Goal: Communication & Community: Participate in discussion

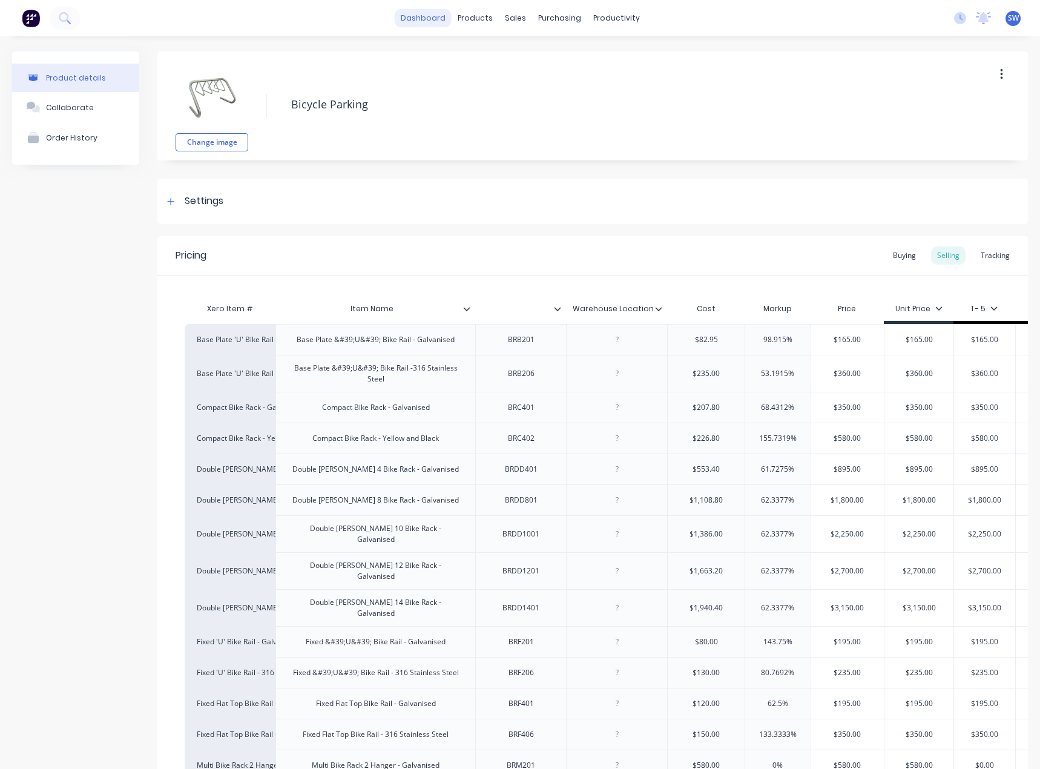
click at [426, 18] on link "dashboard" at bounding box center [423, 18] width 57 height 18
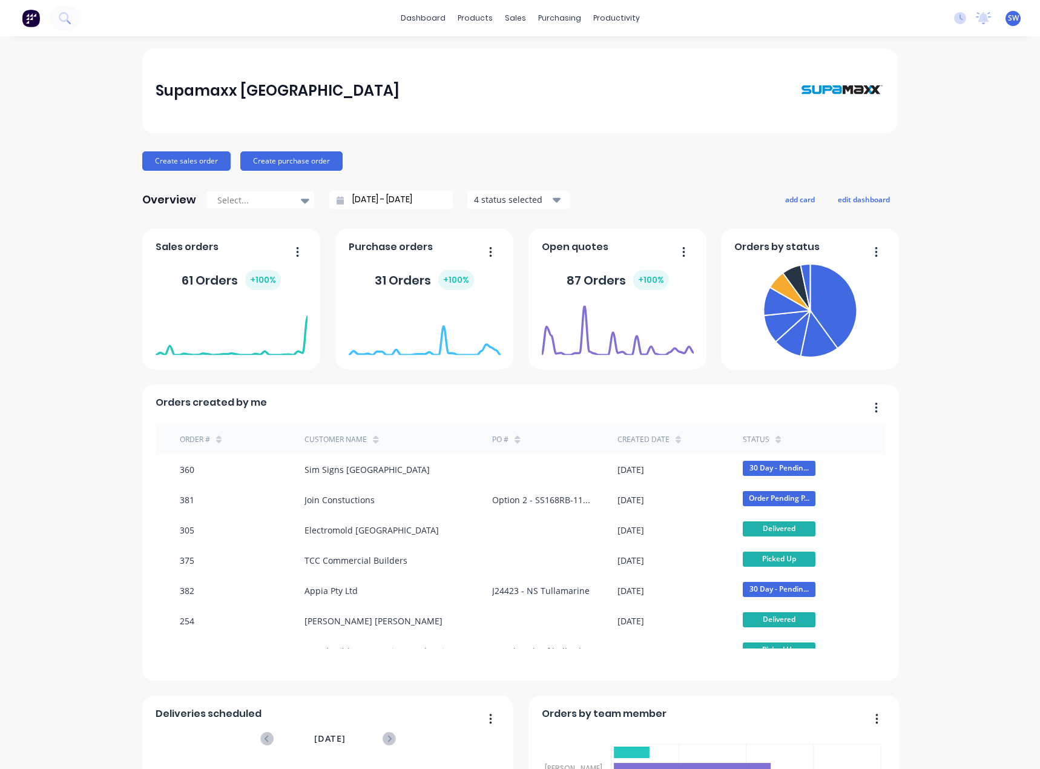
click at [11, 494] on div "Supamaxx [GEOGRAPHIC_DATA] Create sales order Create purchase order Overview Se…" at bounding box center [520, 519] width 1040 height 943
click at [535, 61] on div "Sales Orders" at bounding box center [556, 58] width 50 height 11
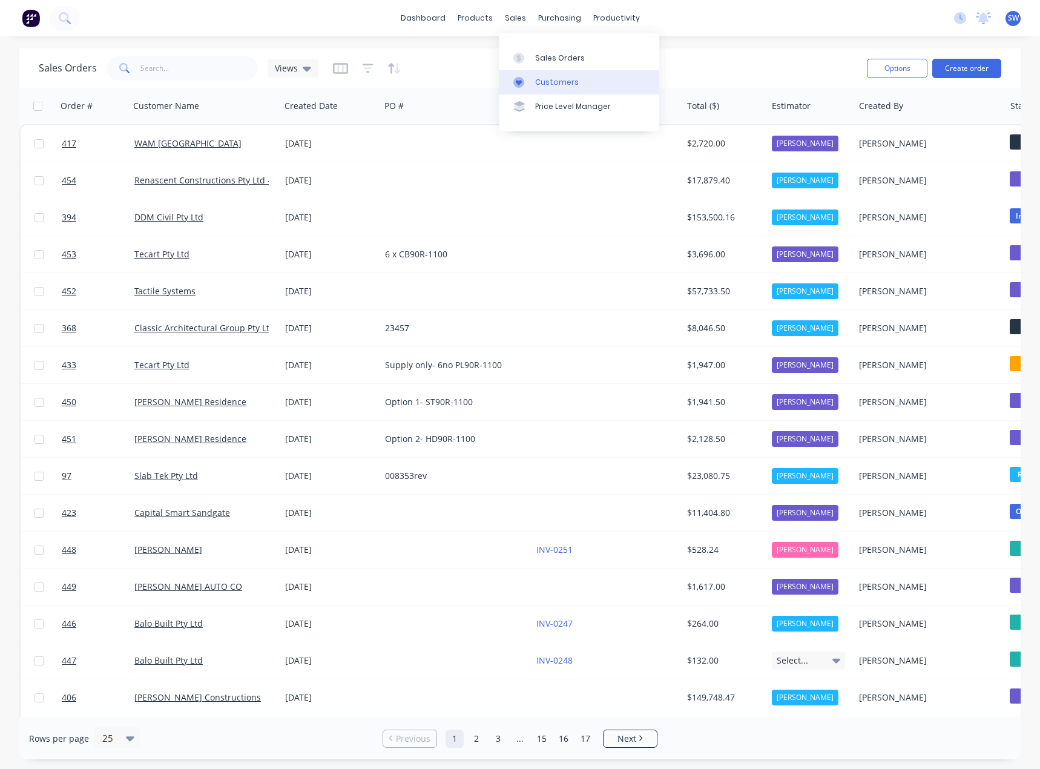
click at [539, 85] on div "Customers" at bounding box center [557, 82] width 44 height 11
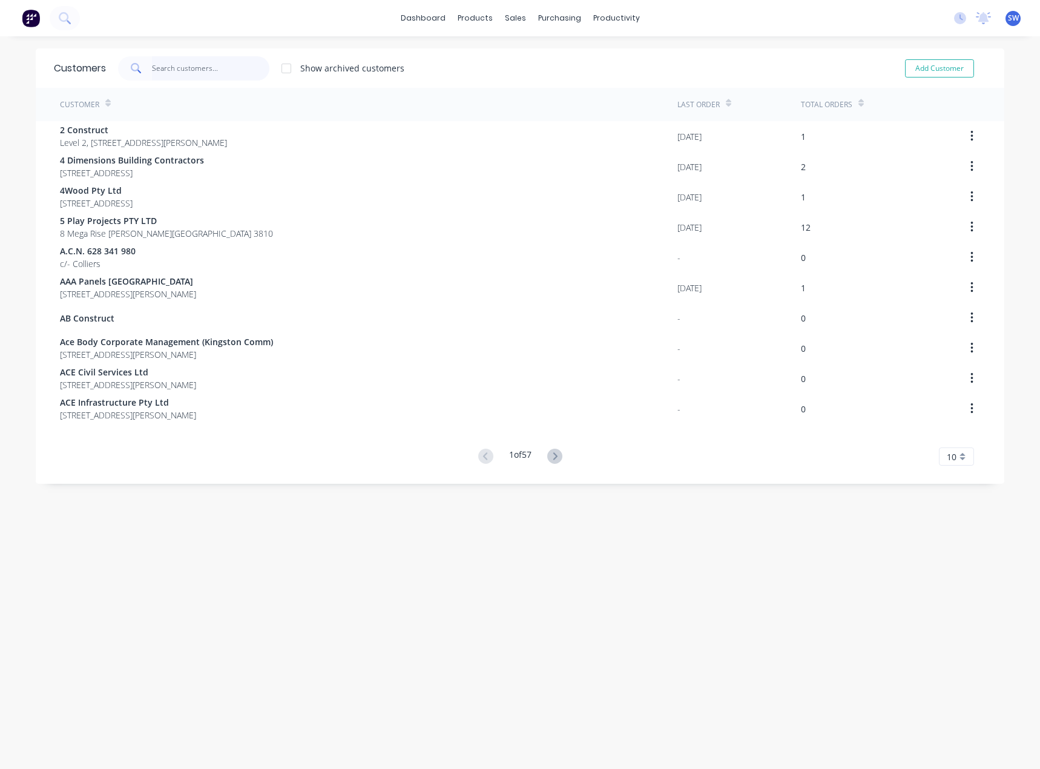
click at [205, 59] on input "text" at bounding box center [211, 68] width 118 height 24
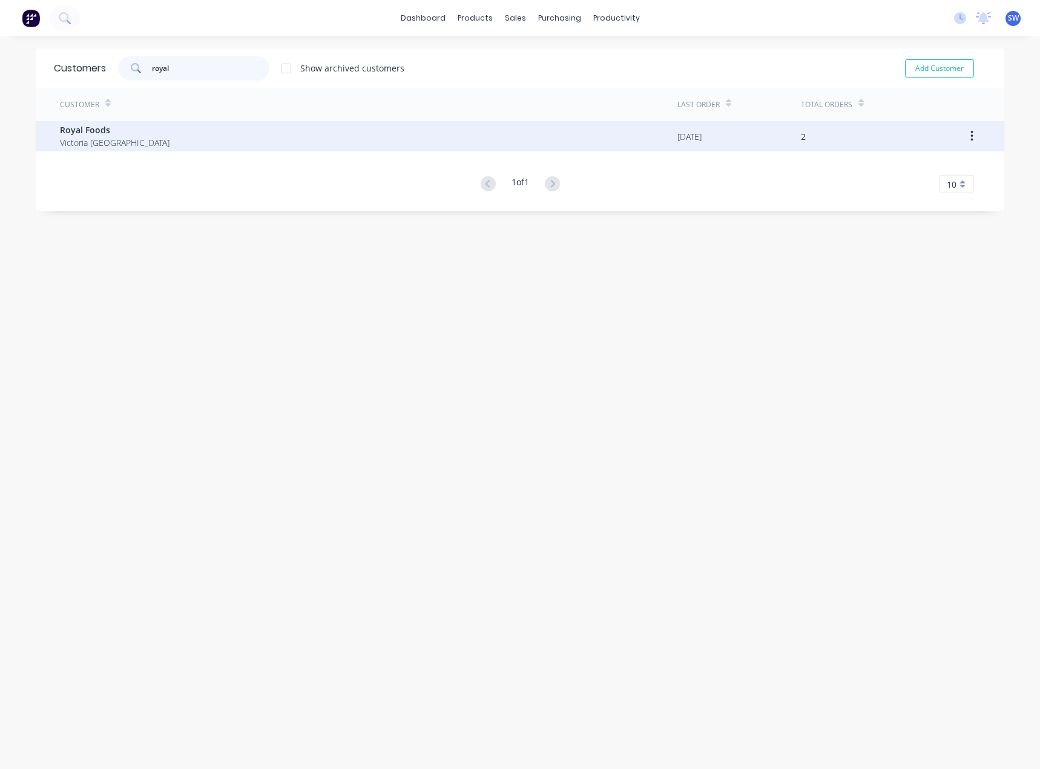
type input "royal"
click at [248, 147] on div "Royal Foods [GEOGRAPHIC_DATA]" at bounding box center [369, 136] width 618 height 30
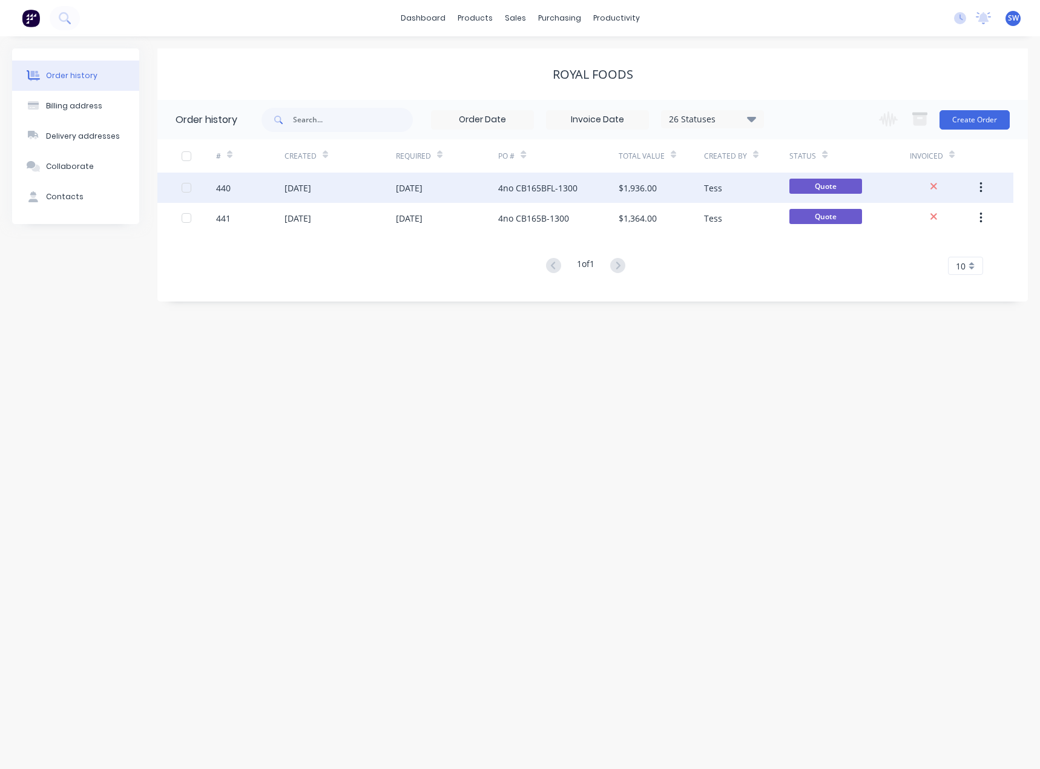
click at [506, 191] on div "4no CB165BFL-1300" at bounding box center [537, 188] width 79 height 13
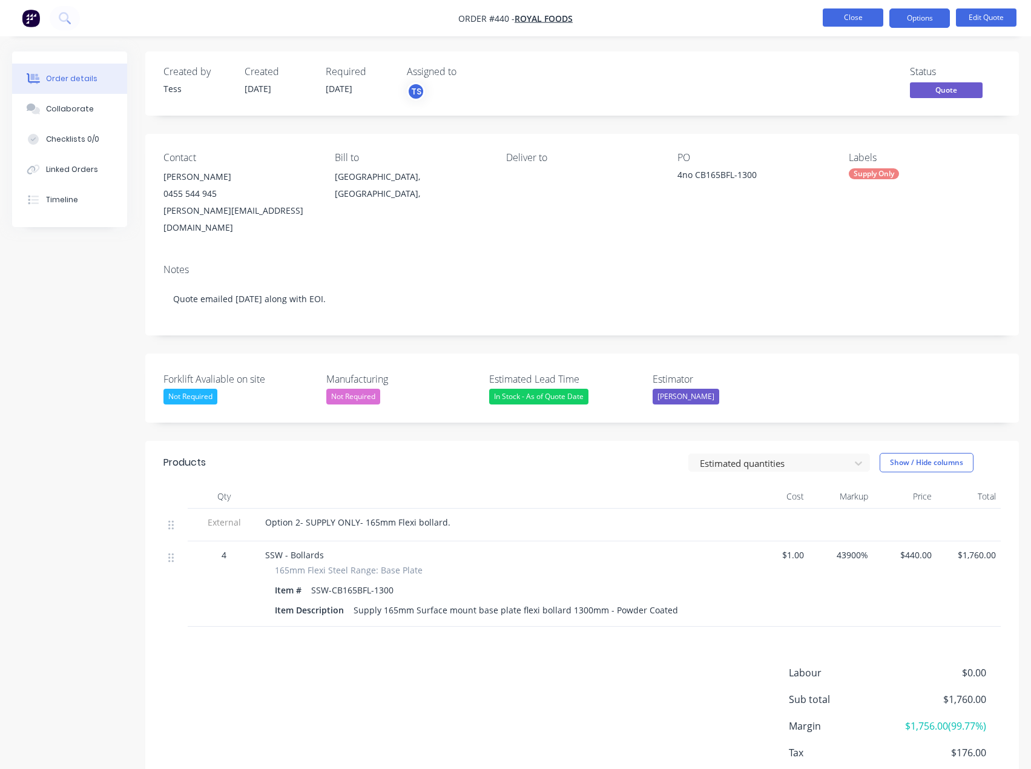
click at [848, 22] on button "Close" at bounding box center [853, 17] width 61 height 18
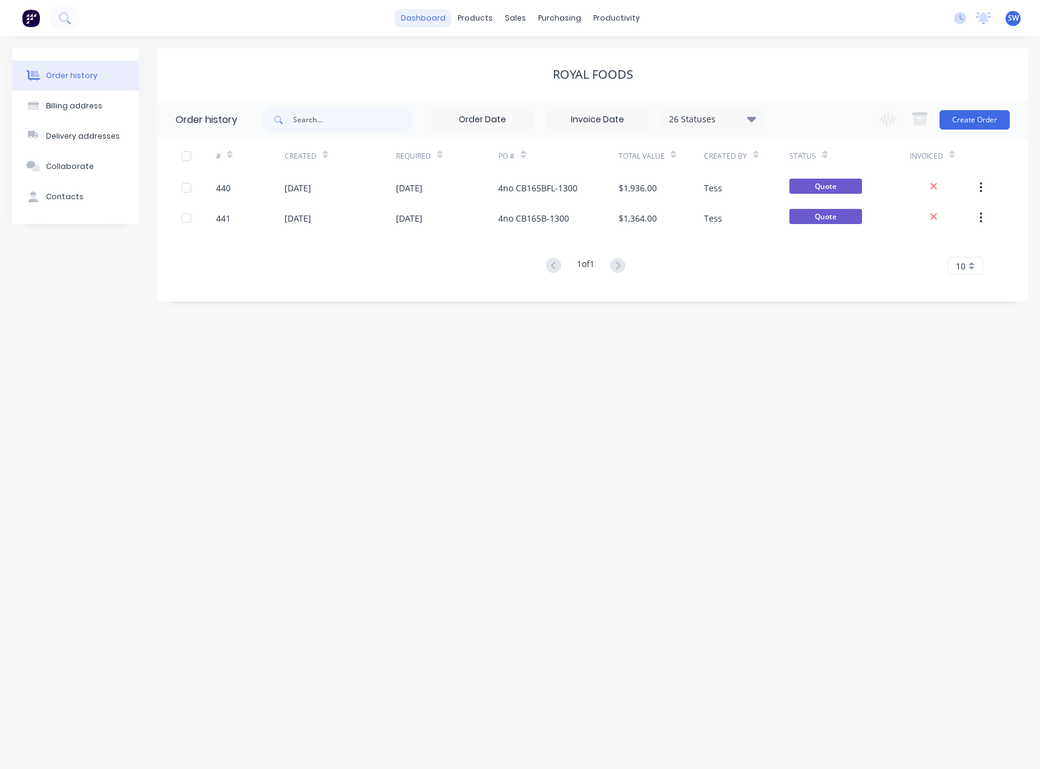
click at [428, 19] on link "dashboard" at bounding box center [423, 18] width 57 height 18
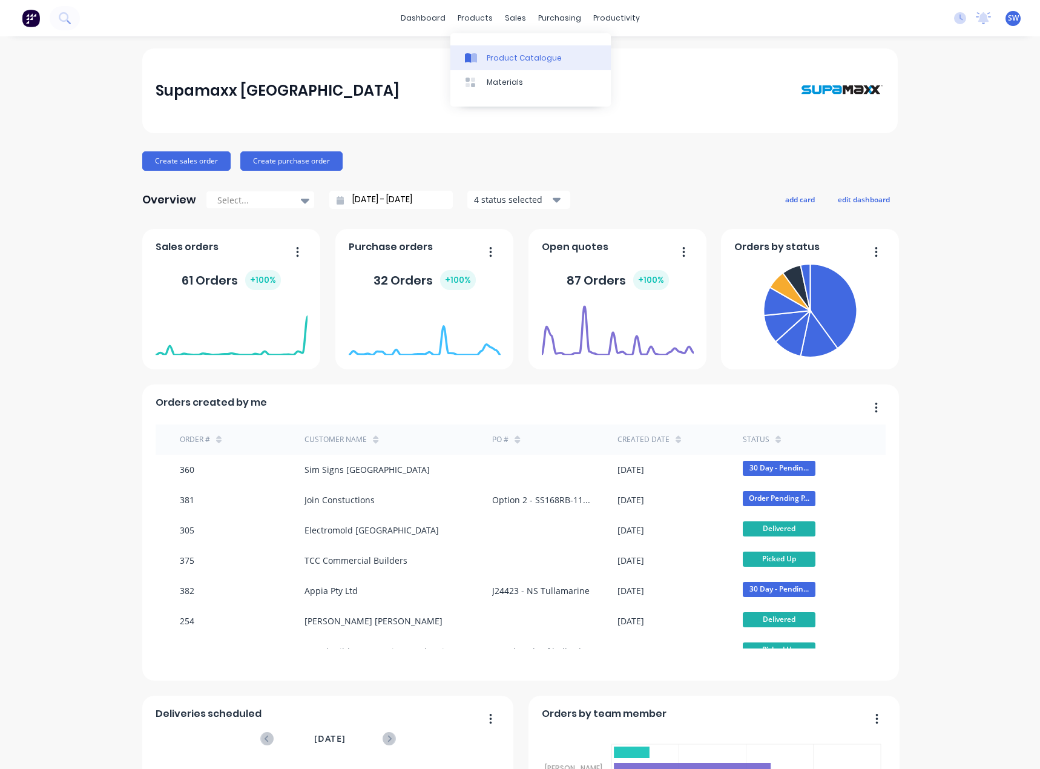
click at [502, 48] on link "Product Catalogue" at bounding box center [531, 57] width 160 height 24
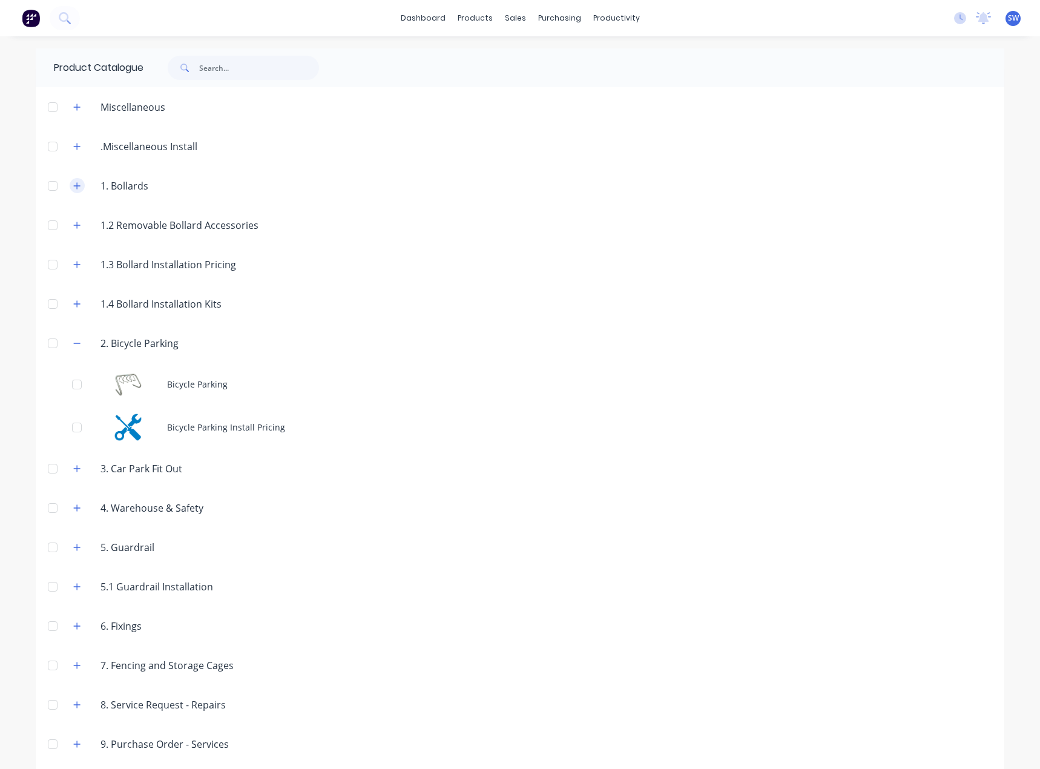
click at [73, 182] on icon "button" at bounding box center [76, 186] width 7 height 8
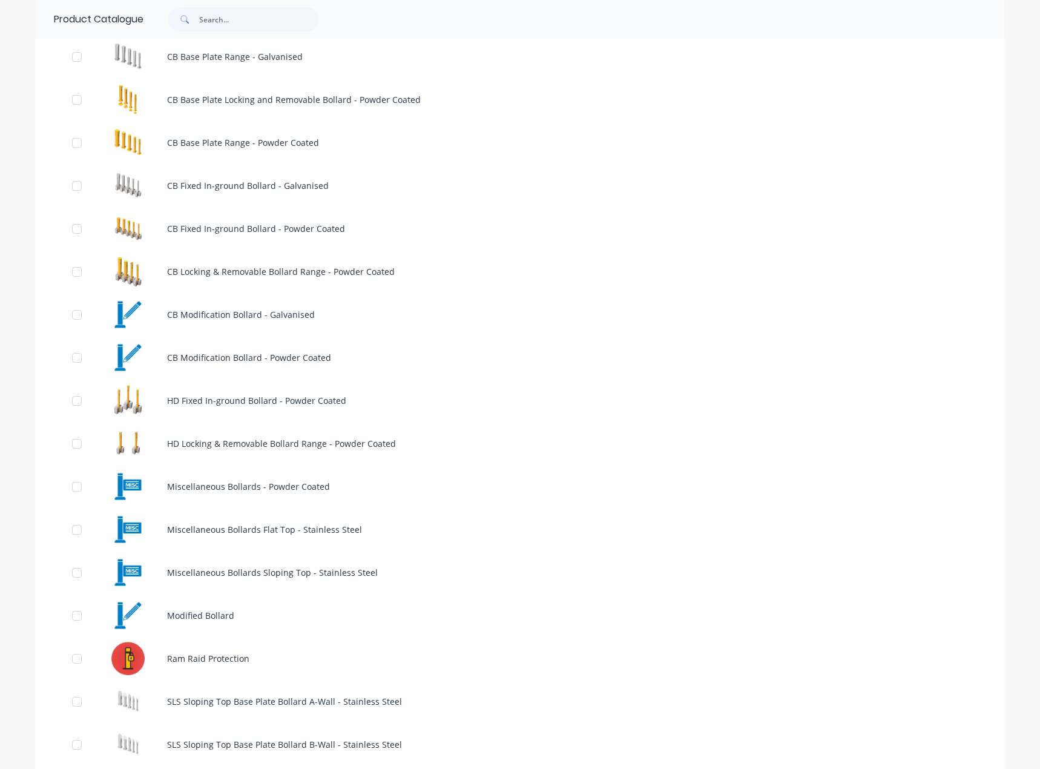
scroll to position [121, 0]
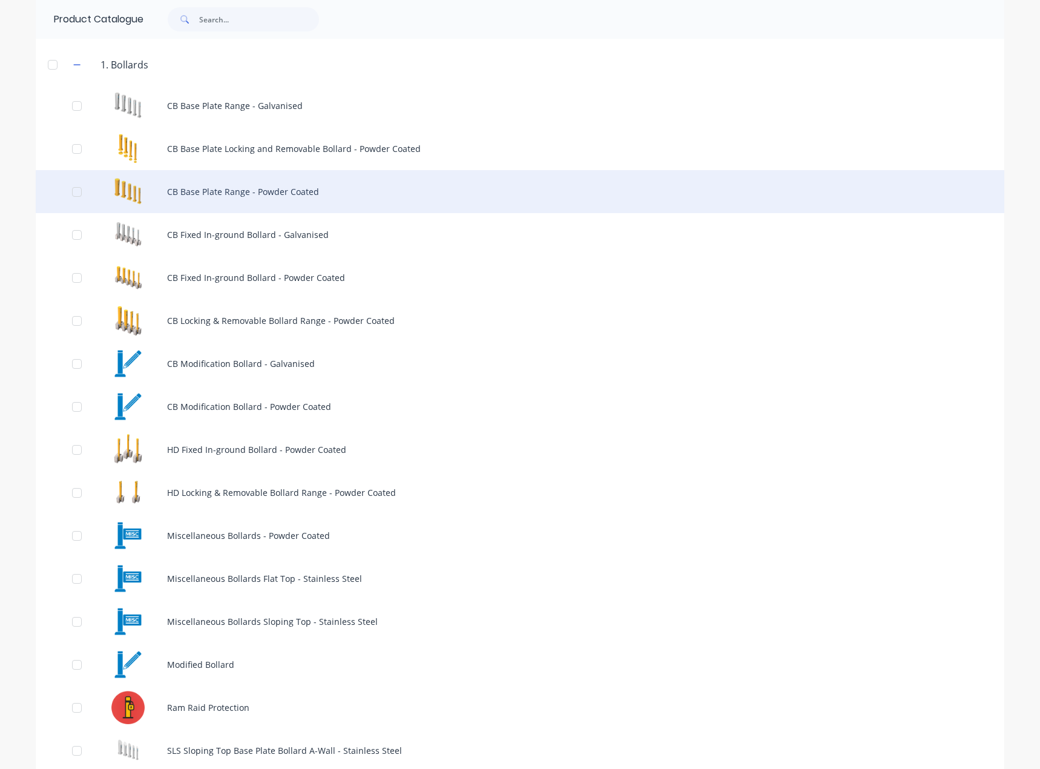
click at [317, 188] on div "CB Base Plate Range - Powder Coated" at bounding box center [520, 191] width 969 height 43
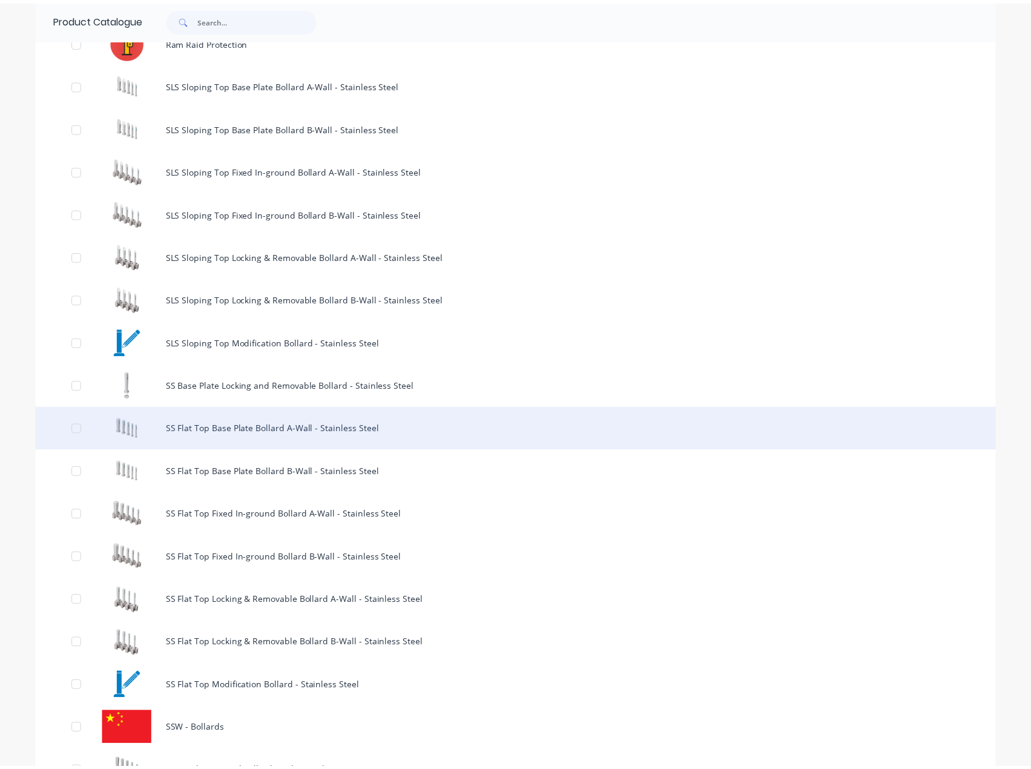
scroll to position [848, 0]
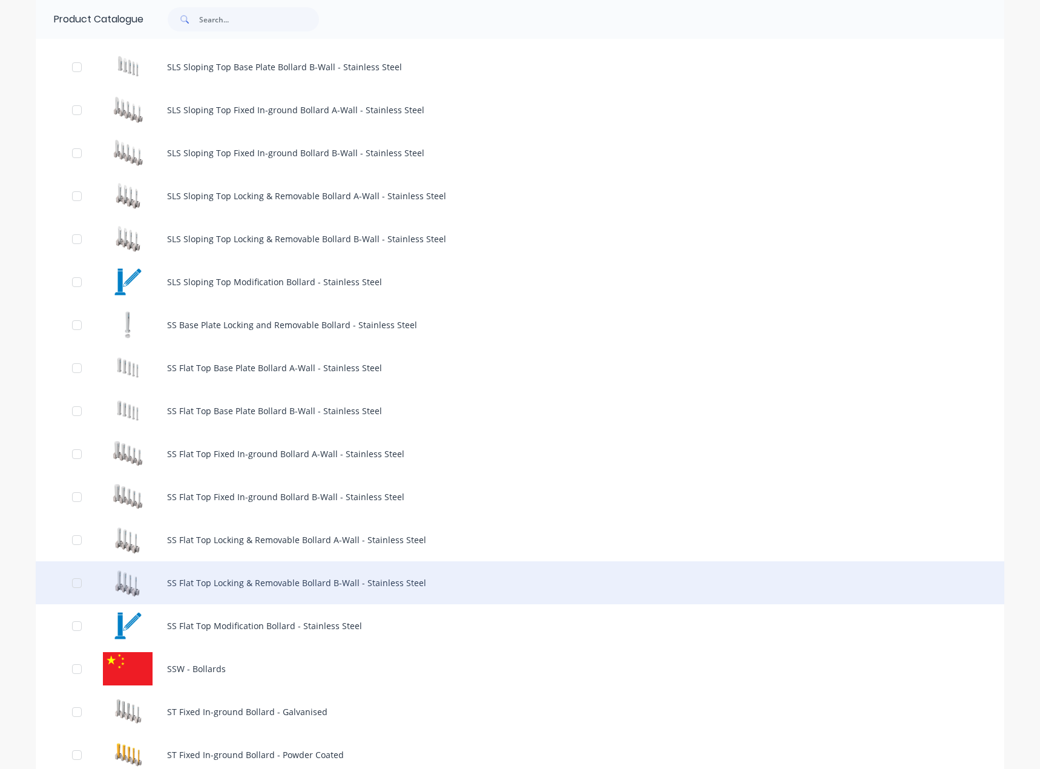
click at [319, 568] on div "SS Flat Top Locking & Removable Bollard B-Wall - Stainless Steel" at bounding box center [520, 582] width 969 height 43
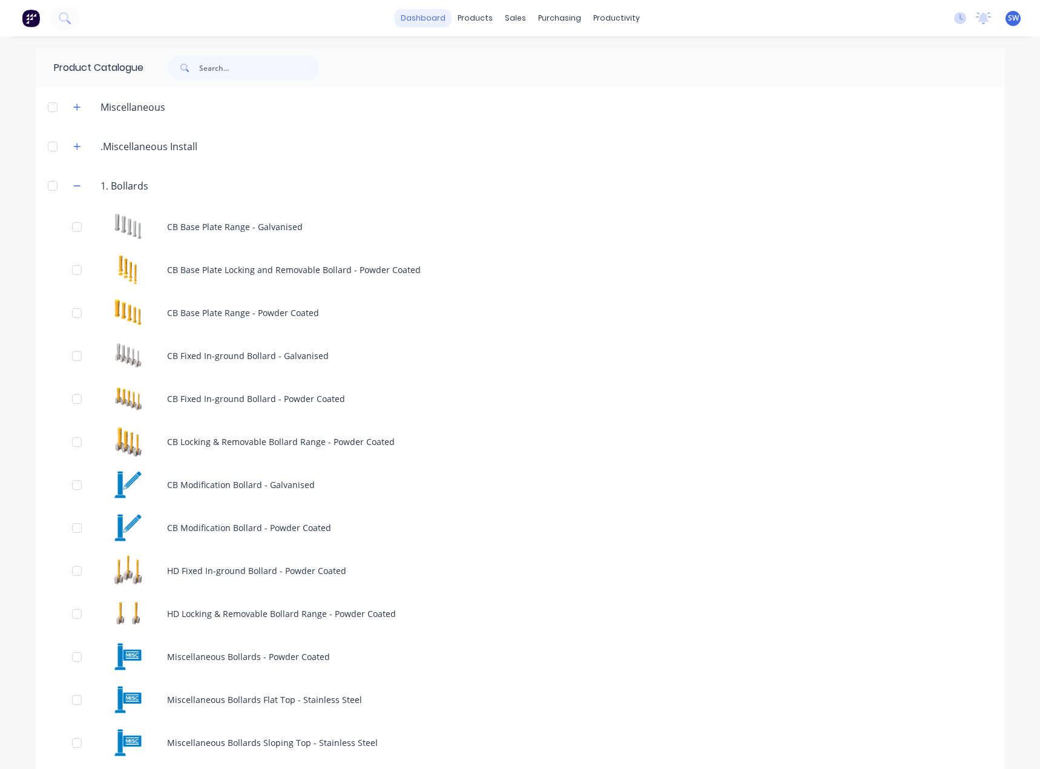
click at [420, 16] on link "dashboard" at bounding box center [423, 18] width 57 height 18
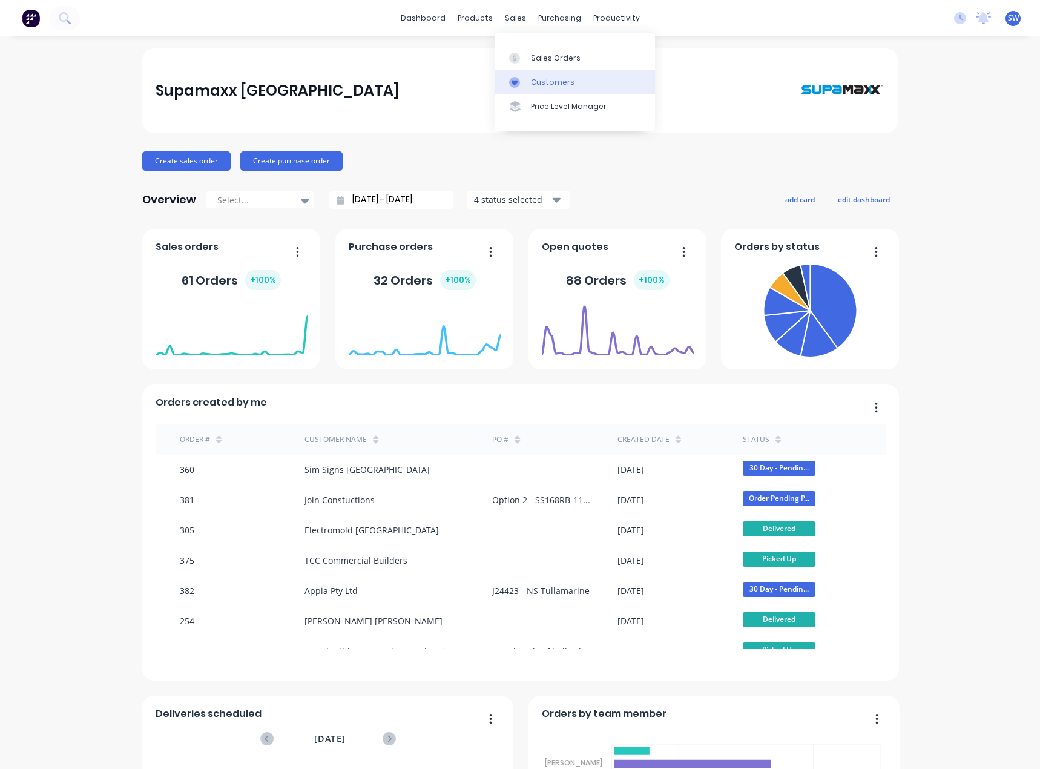
click at [539, 78] on div "Customers" at bounding box center [553, 82] width 44 height 11
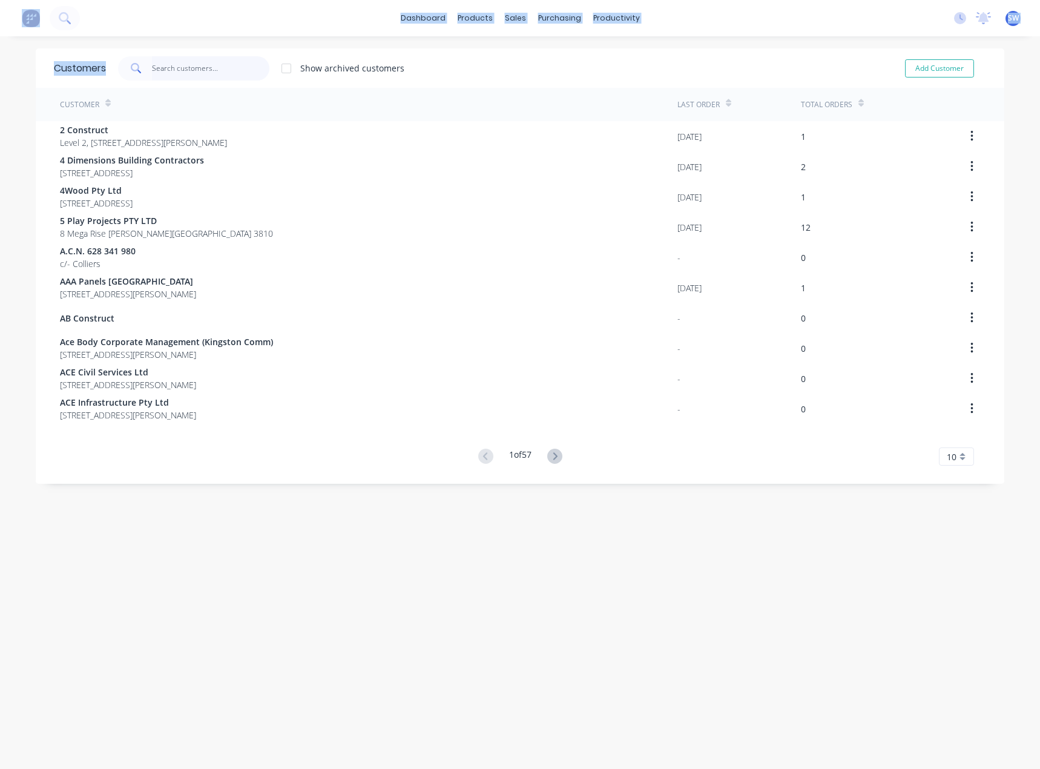
click at [165, 74] on input "text" at bounding box center [211, 68] width 118 height 24
click at [221, 113] on div "Customer" at bounding box center [369, 104] width 618 height 33
click at [220, 70] on input "text" at bounding box center [211, 68] width 118 height 24
click at [440, 57] on div "Show archived customers Add Customer" at bounding box center [546, 68] width 880 height 24
click at [451, 76] on div "Show archived customers Add Customer" at bounding box center [546, 68] width 880 height 24
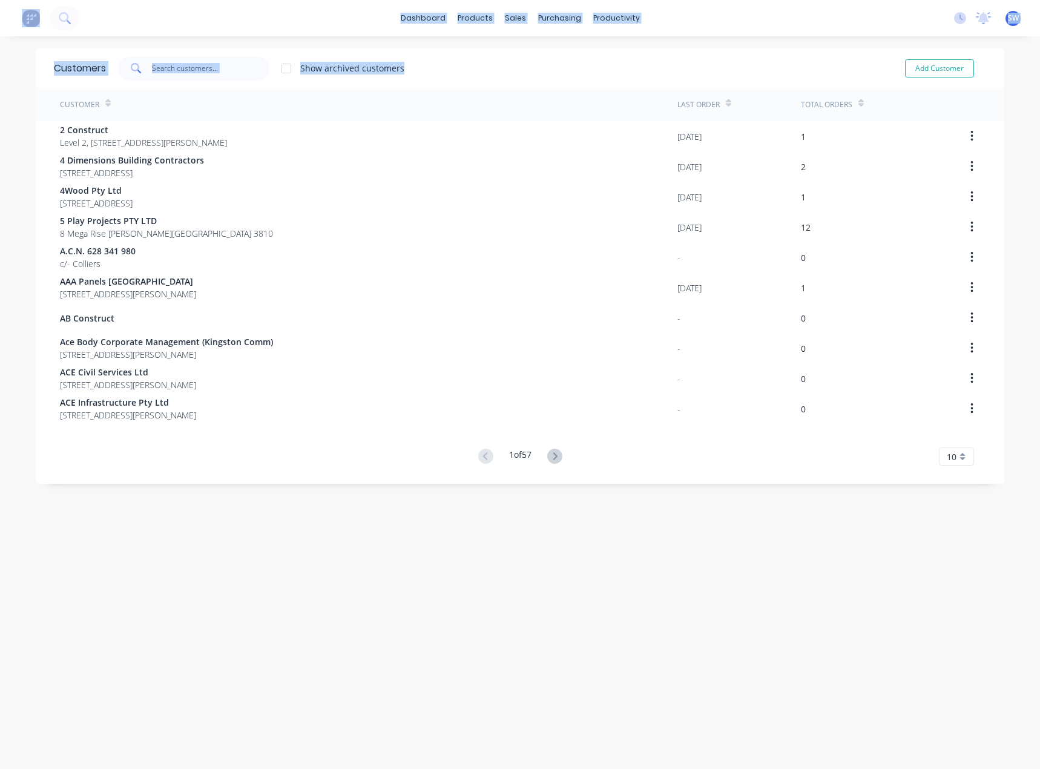
click at [450, 78] on div "Show archived customers Add Customer" at bounding box center [546, 68] width 880 height 24
click at [469, 20] on div "products" at bounding box center [475, 18] width 47 height 18
click at [428, 65] on div "Show archived customers Add Customer" at bounding box center [546, 68] width 880 height 24
click at [206, 71] on input "text" at bounding box center [211, 68] width 118 height 24
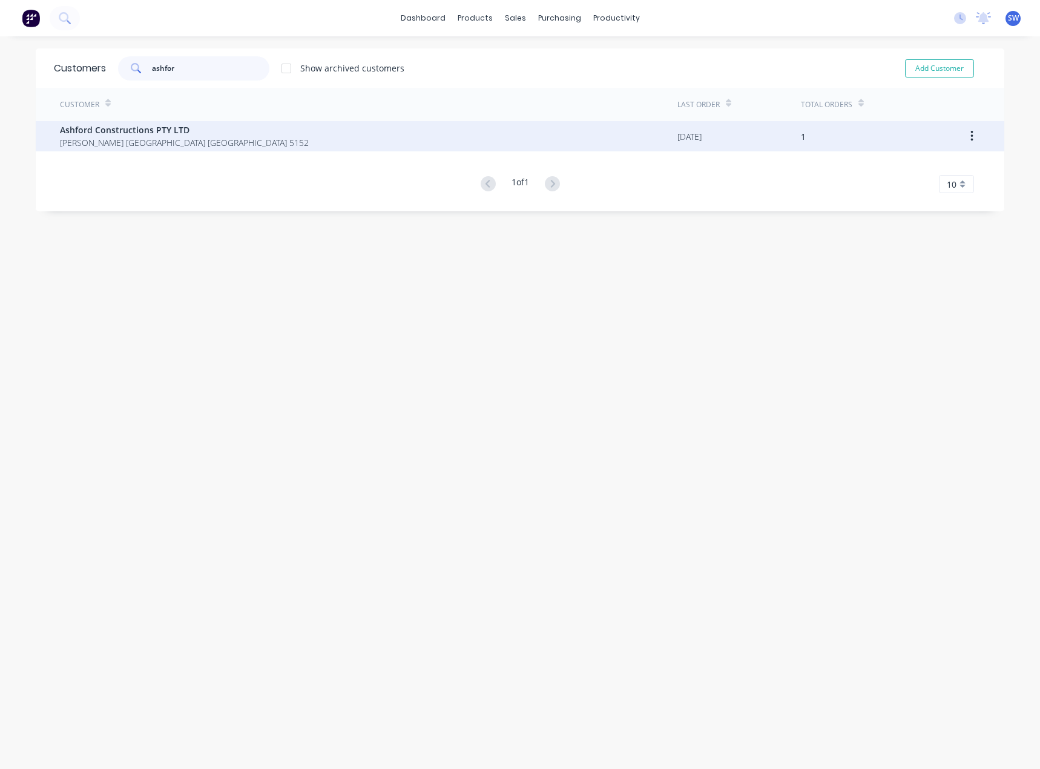
type input "ashfor"
click at [187, 139] on span "[PERSON_NAME] [GEOGRAPHIC_DATA] [GEOGRAPHIC_DATA] 5152" at bounding box center [184, 142] width 249 height 13
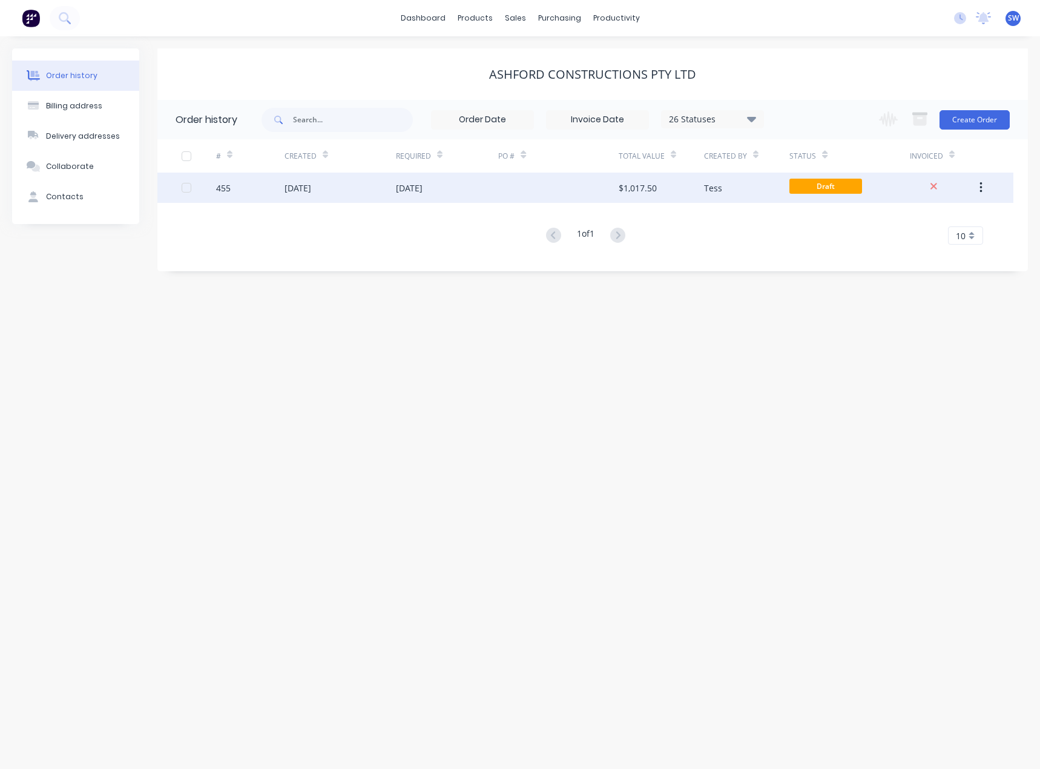
click at [341, 183] on div "[DATE]" at bounding box center [340, 188] width 111 height 30
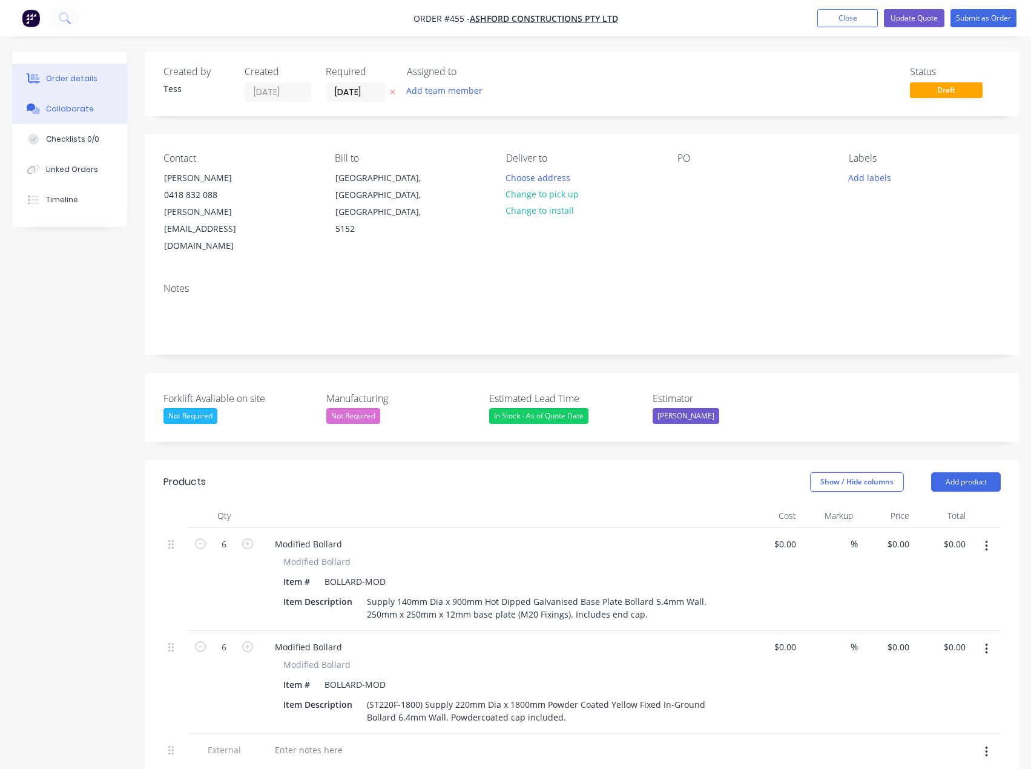
click at [97, 109] on button "Collaborate" at bounding box center [69, 109] width 115 height 30
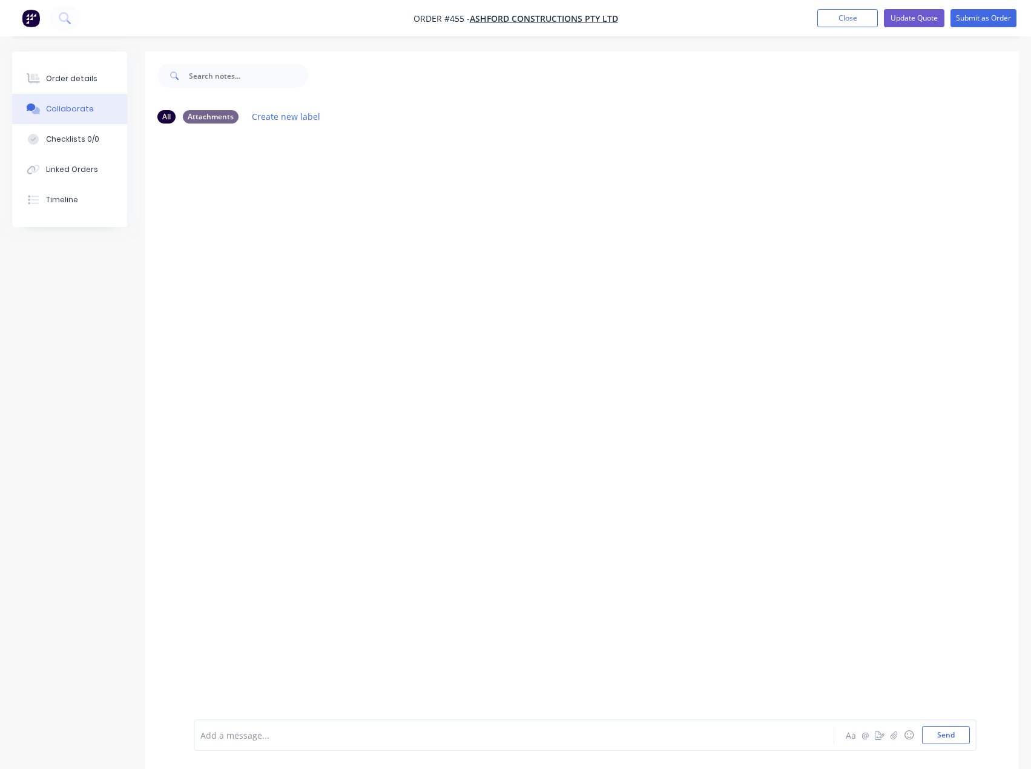
click at [377, 734] on div at bounding box center [489, 735] width 577 height 13
click at [250, 739] on div at bounding box center [489, 735] width 577 height 13
click at [219, 735] on div at bounding box center [489, 735] width 577 height 13
click at [893, 736] on icon "button" at bounding box center [894, 735] width 7 height 8
click at [284, 735] on div at bounding box center [489, 735] width 577 height 13
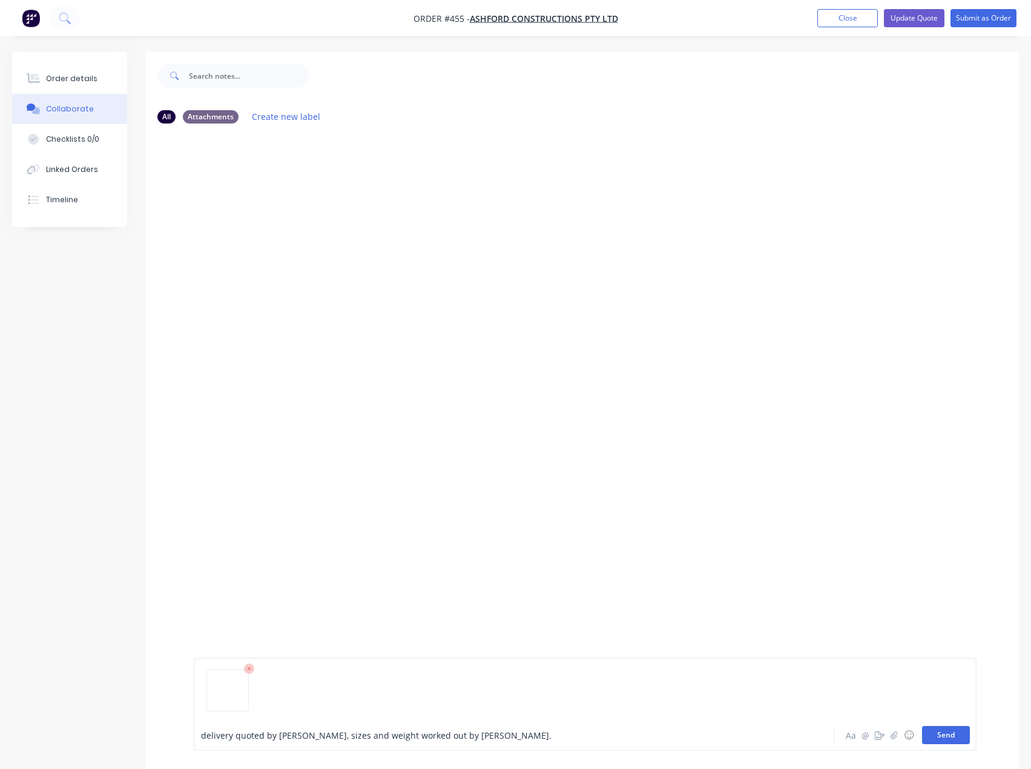
click at [940, 733] on button "Send" at bounding box center [946, 735] width 48 height 18
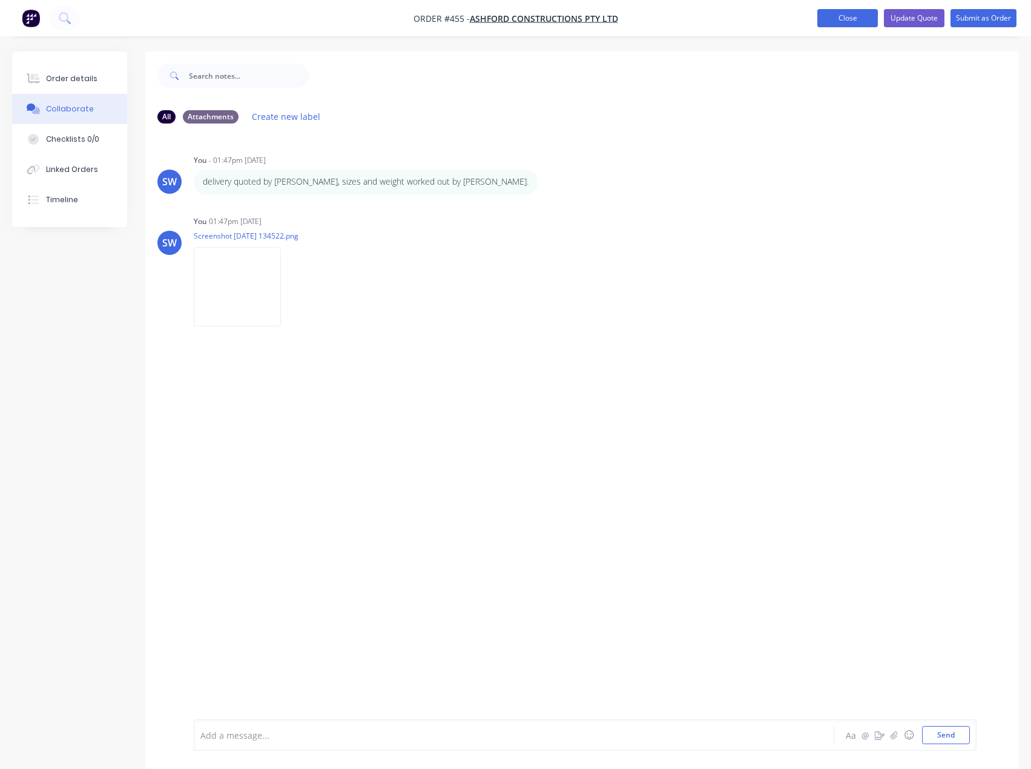
click at [847, 15] on button "Close" at bounding box center [848, 18] width 61 height 18
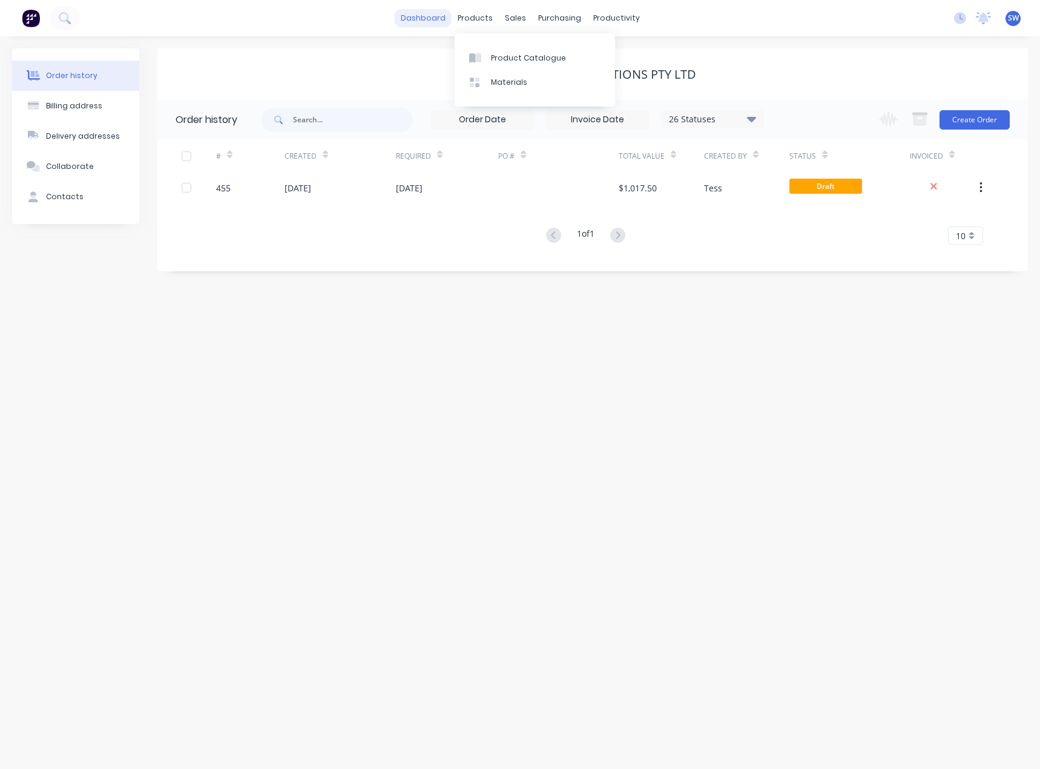
click at [448, 19] on link "dashboard" at bounding box center [423, 18] width 57 height 18
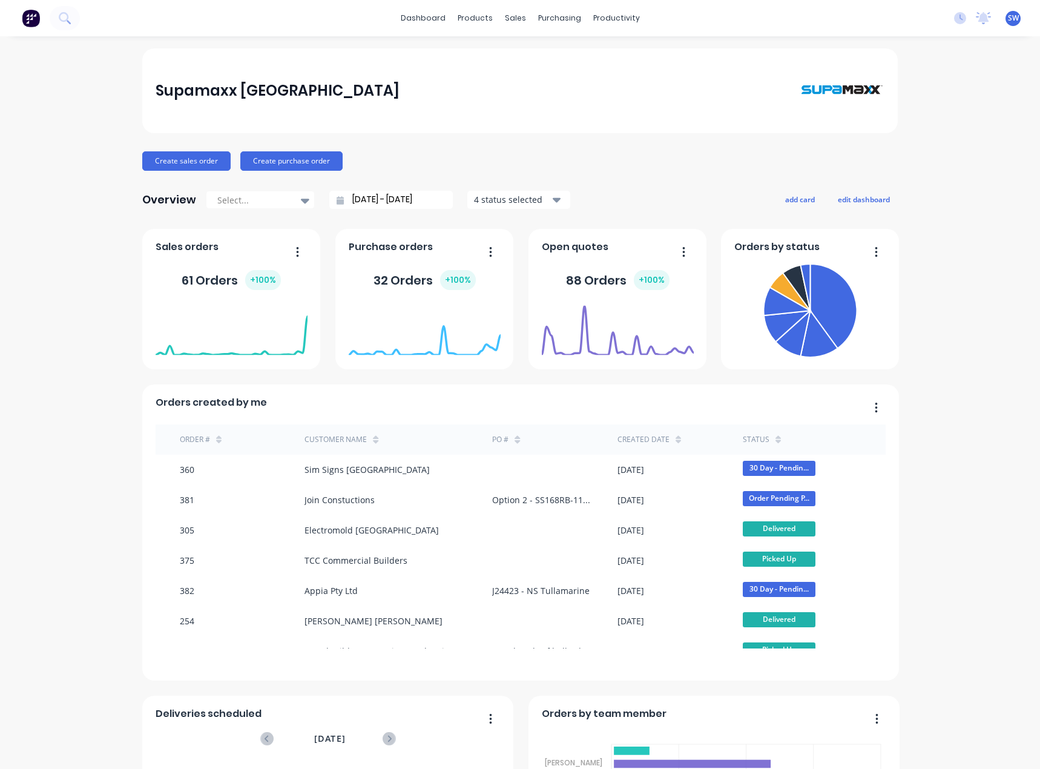
click at [61, 215] on div "Supamaxx [GEOGRAPHIC_DATA] Create sales order Create purchase order Overview Se…" at bounding box center [520, 519] width 1040 height 943
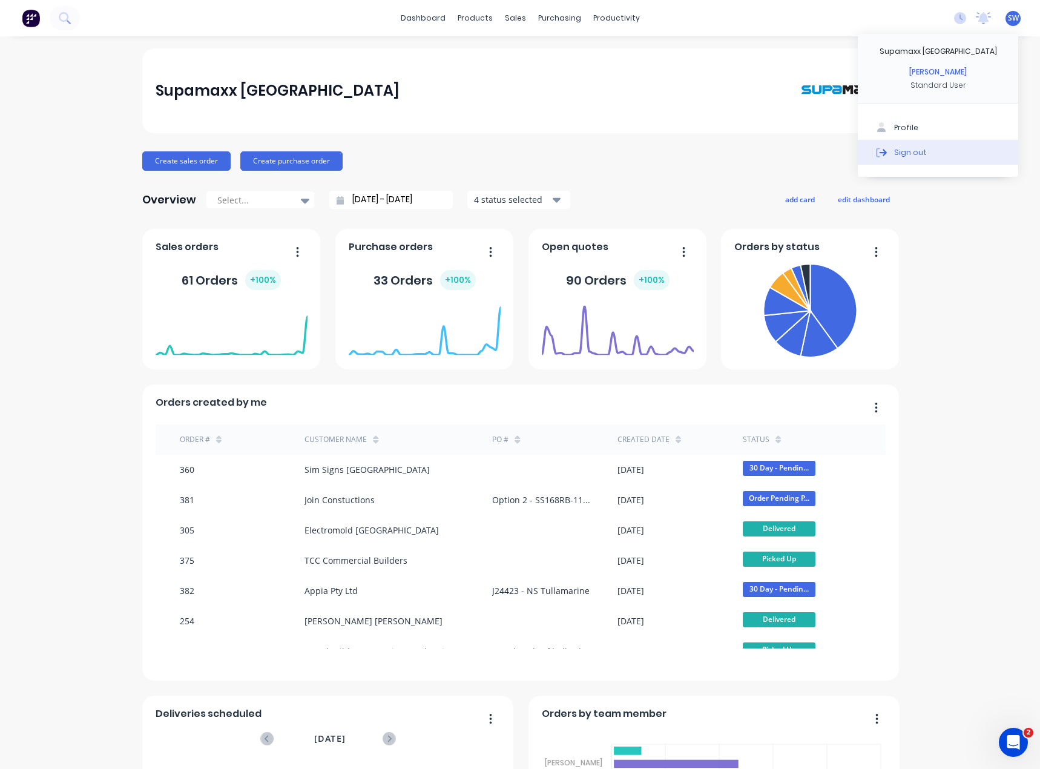
click at [927, 153] on button "Sign out" at bounding box center [938, 152] width 160 height 24
